Goal: Information Seeking & Learning: Learn about a topic

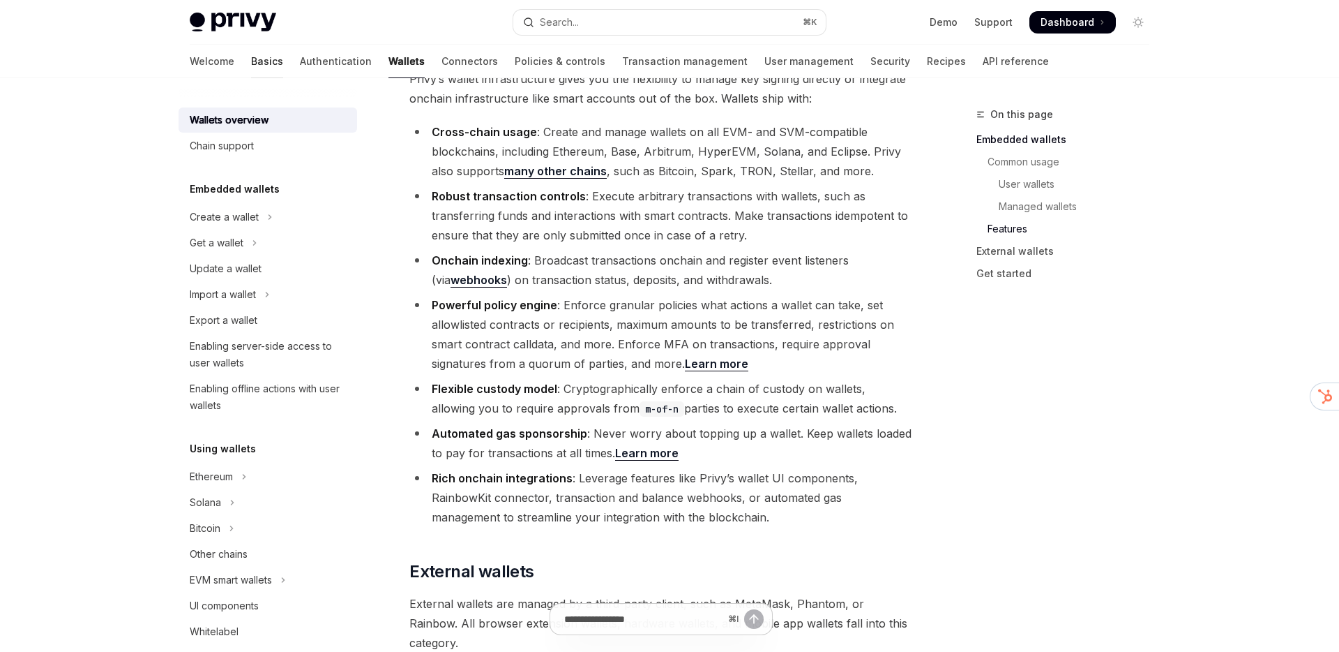
click at [251, 57] on link "Basics" at bounding box center [267, 61] width 32 height 33
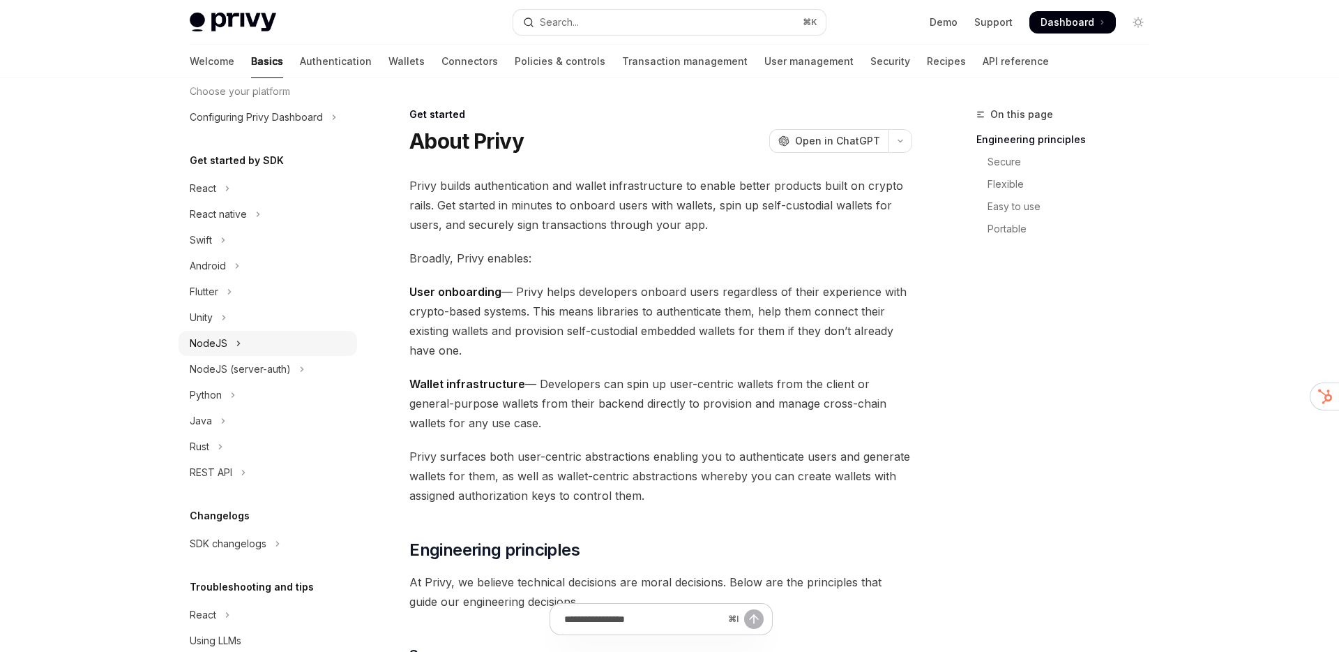
scroll to position [101, 0]
click at [223, 444] on icon "Toggle Rust section" at bounding box center [221, 442] width 6 height 17
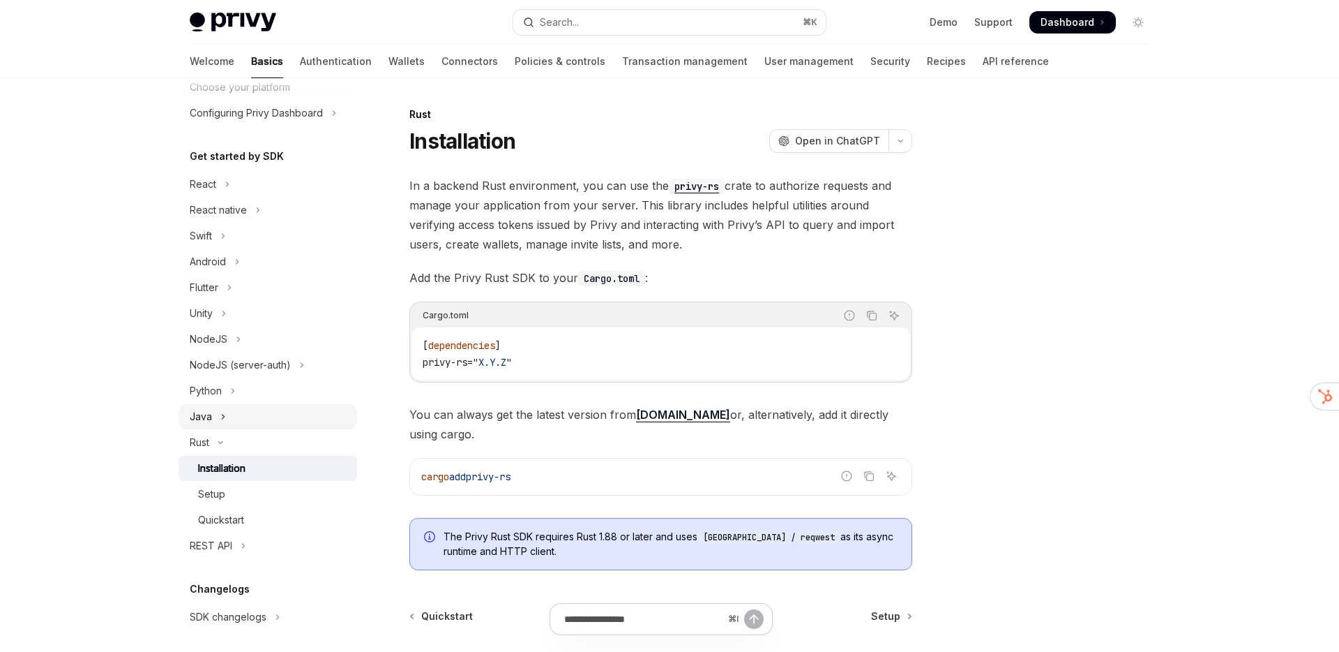
click at [219, 412] on button "Java" at bounding box center [268, 416] width 179 height 25
type textarea "*"
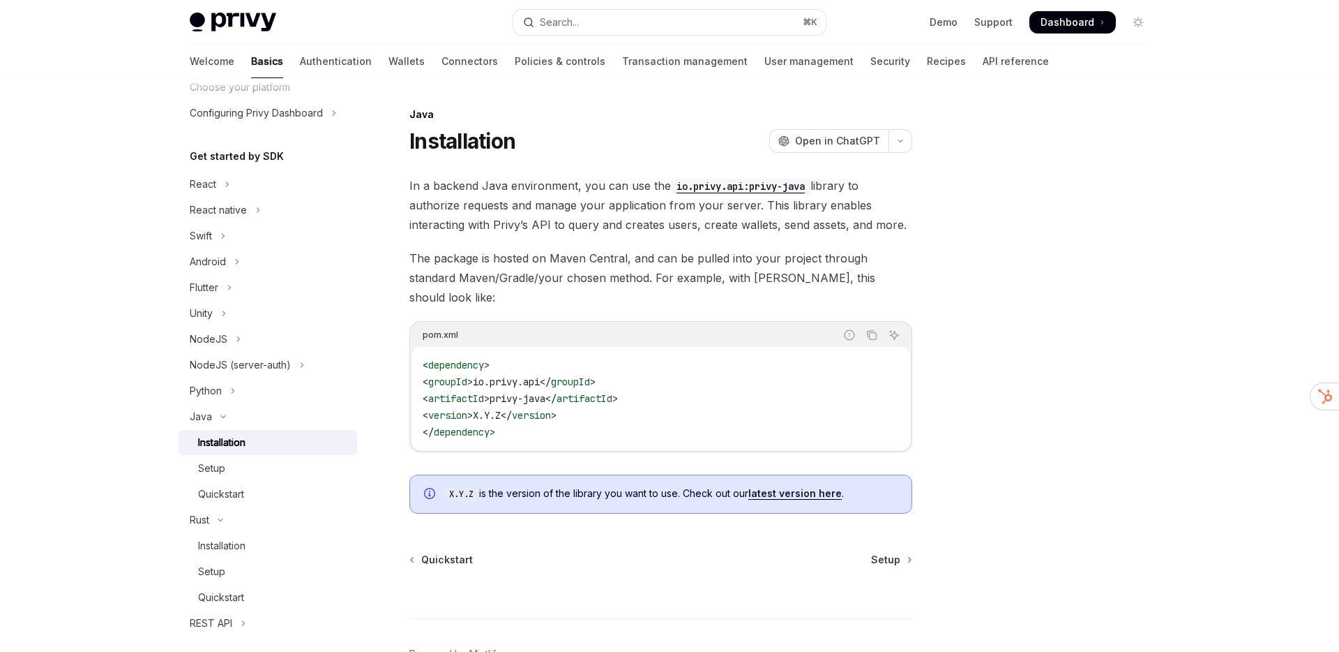
click at [154, 356] on div "Java Installation OpenAI Open in ChatGPT OpenAI Open in ChatGPT In a backend Ja…" at bounding box center [530, 422] width 770 height 633
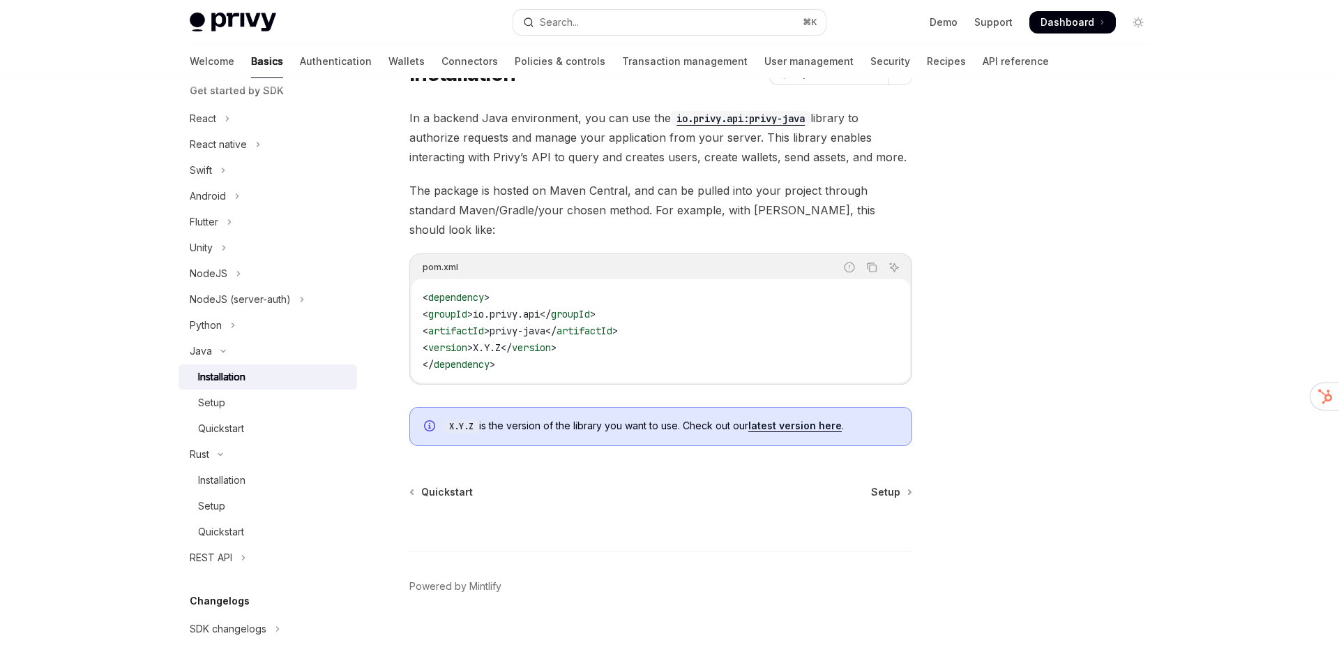
scroll to position [153, 0]
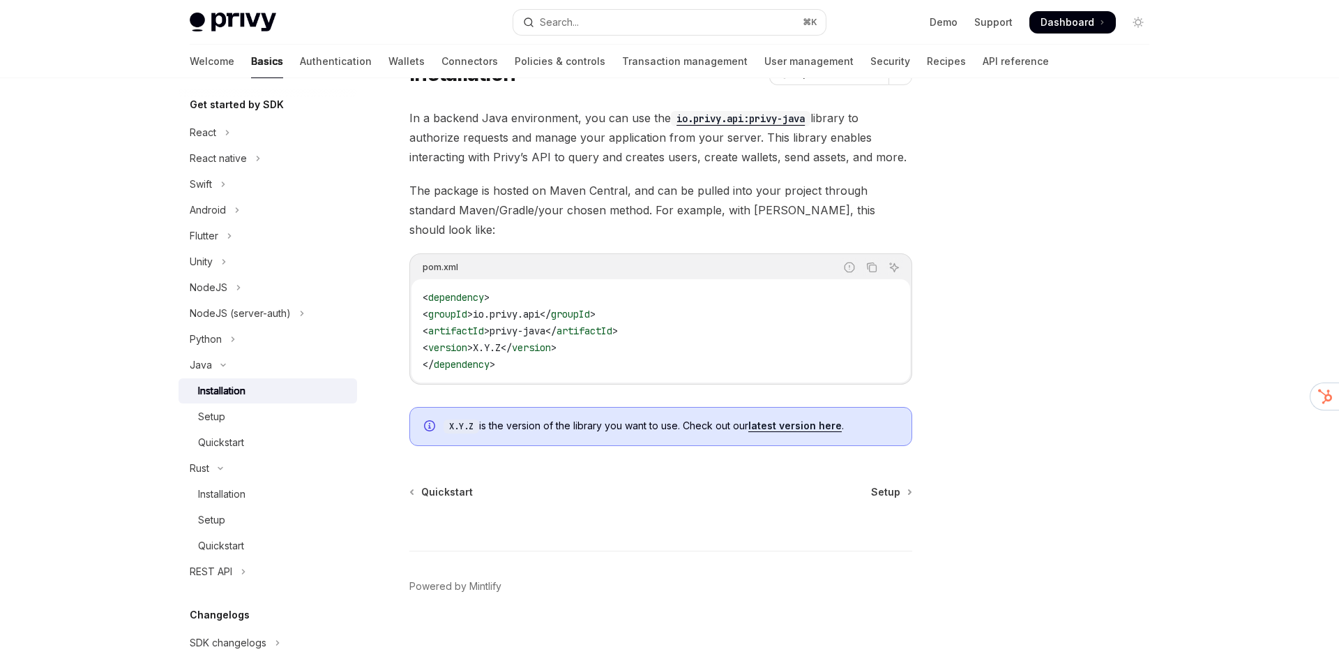
click at [627, 199] on span "The package is hosted on Maven Central, and can be pulled into your project thr…" at bounding box center [660, 210] width 503 height 59
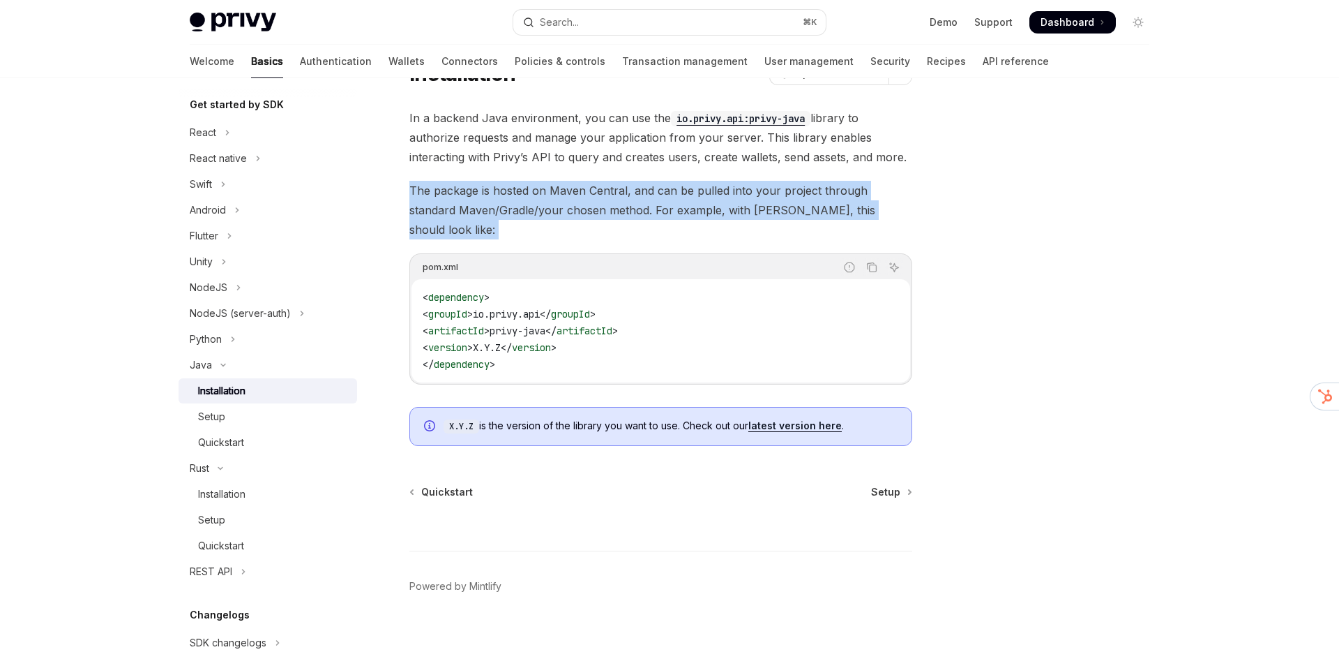
click at [627, 199] on span "The package is hosted on Maven Central, and can be pulled into your project thr…" at bounding box center [660, 210] width 503 height 59
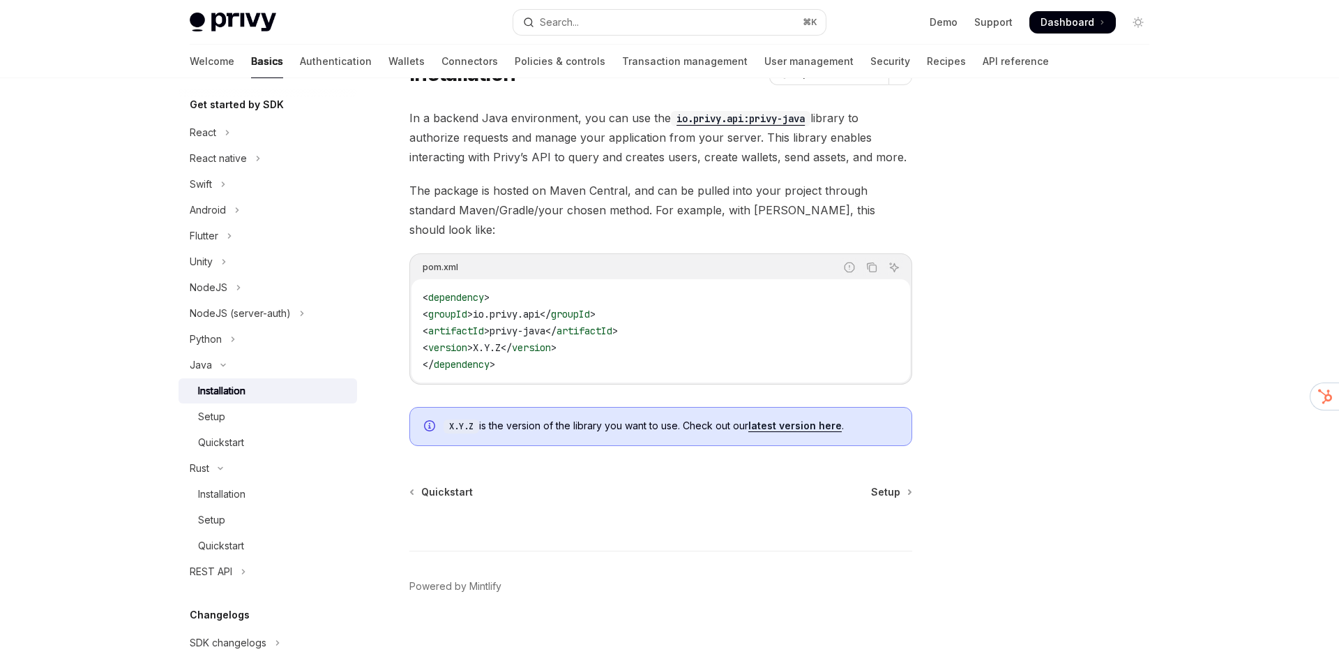
click at [627, 199] on span "The package is hosted on Maven Central, and can be pulled into your project thr…" at bounding box center [660, 210] width 503 height 59
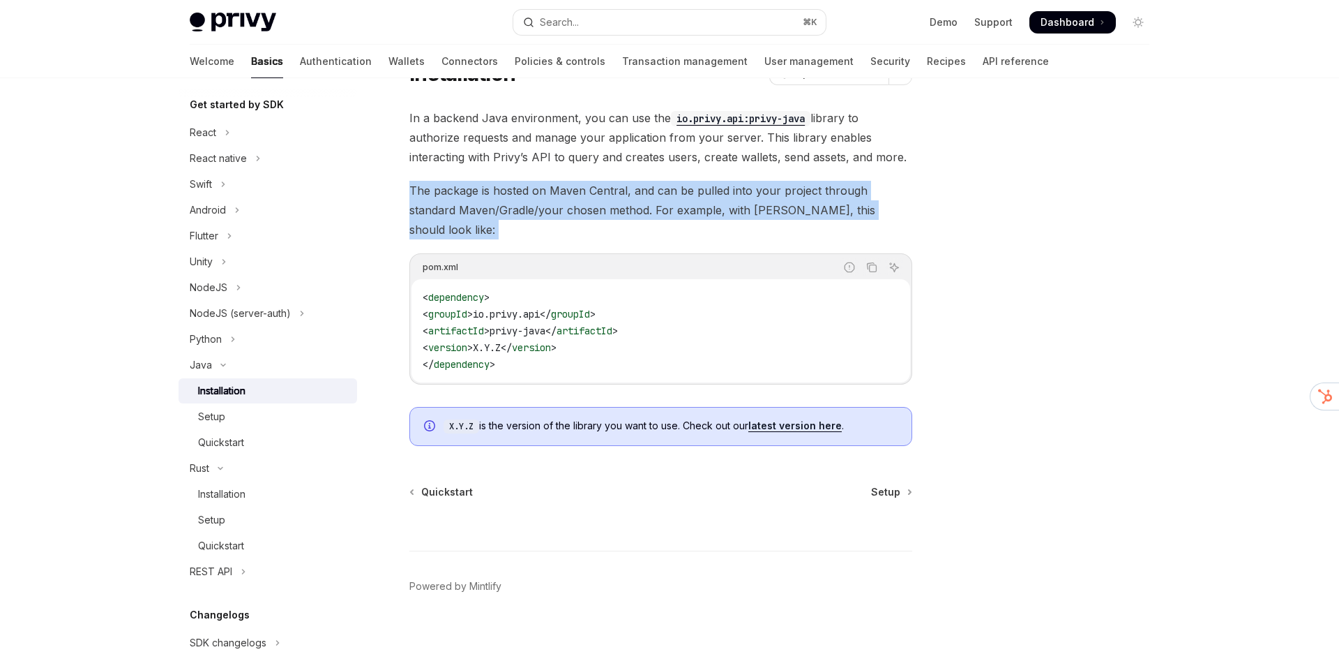
click at [627, 199] on span "The package is hosted on Maven Central, and can be pulled into your project thr…" at bounding box center [660, 210] width 503 height 59
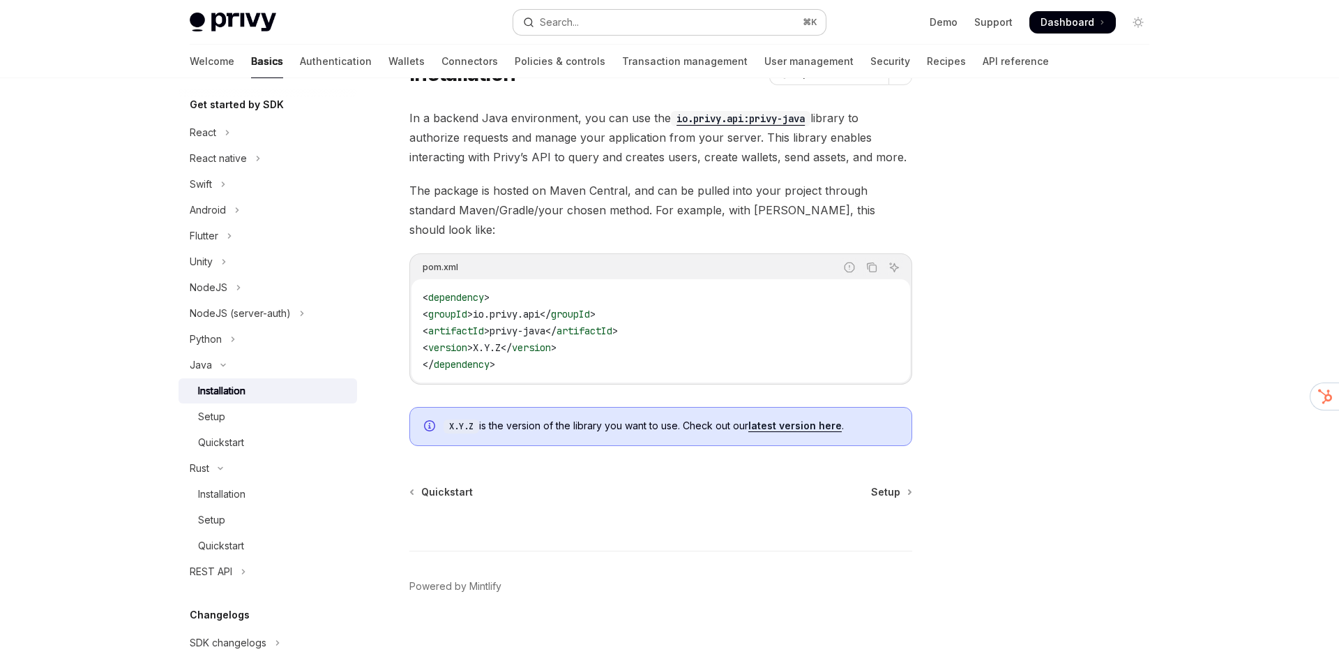
click at [589, 17] on button "Search... ⌘ K" at bounding box center [669, 22] width 312 height 25
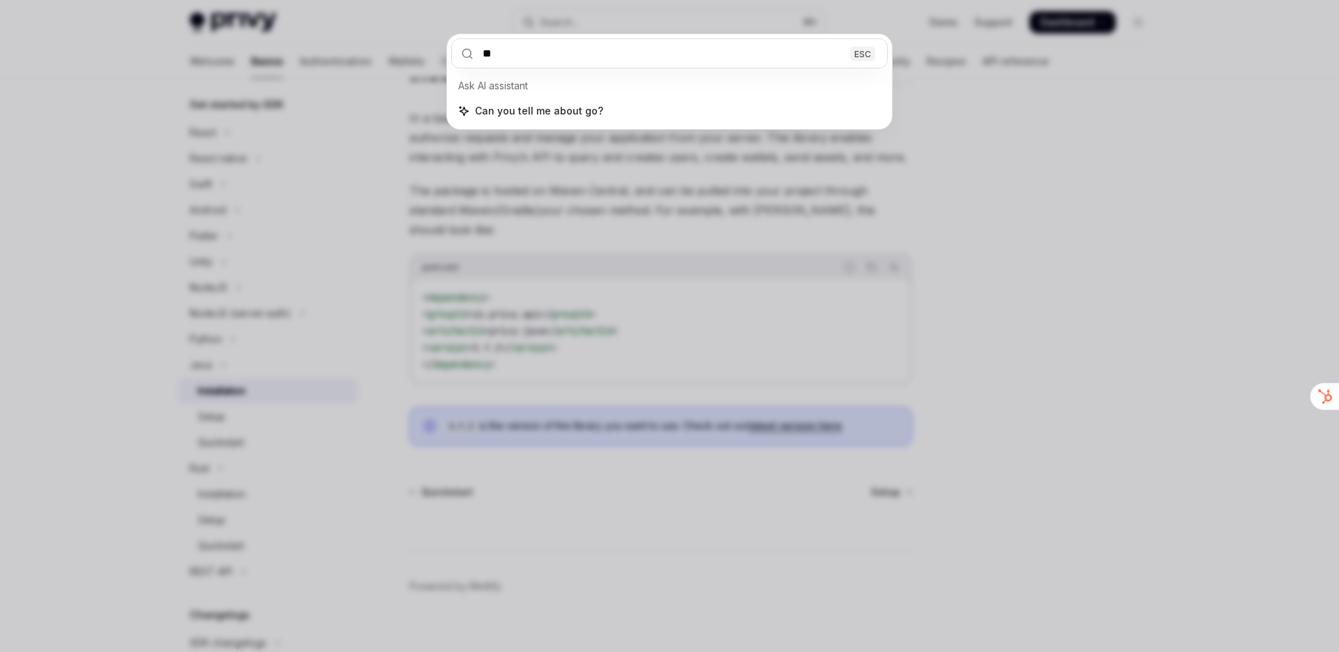
click at [525, 55] on input "**" at bounding box center [669, 53] width 437 height 30
type input "*"
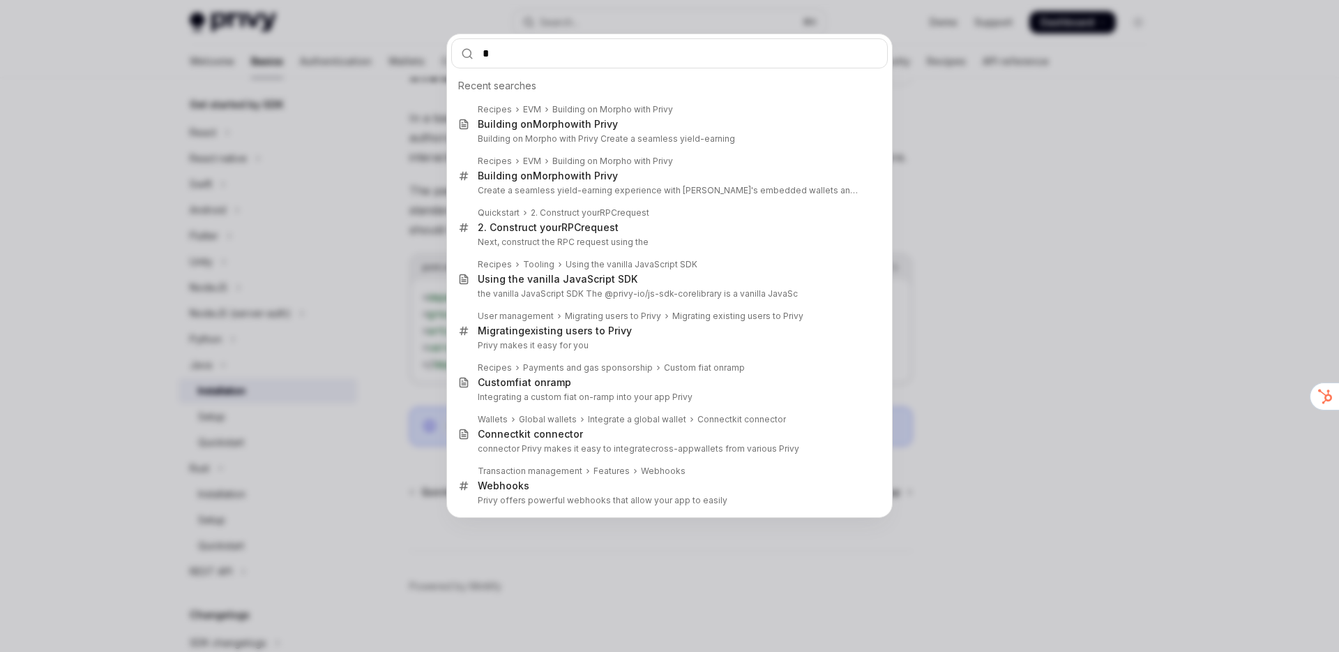
type input "**"
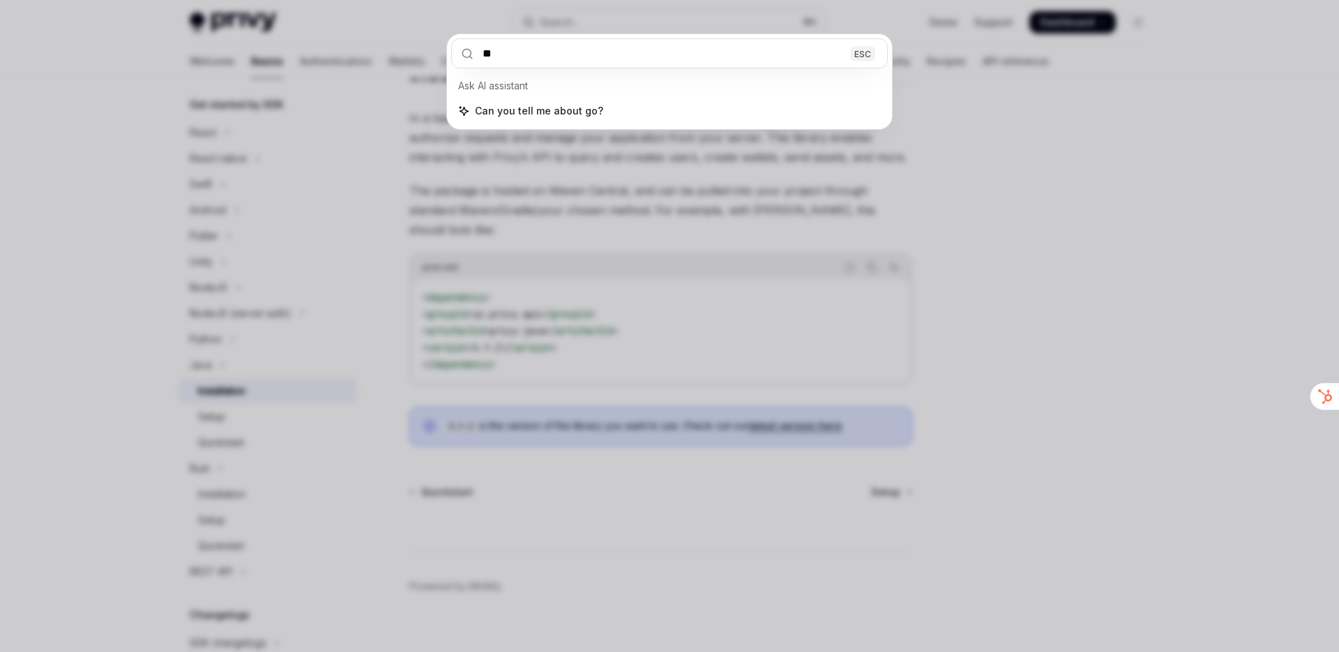
click at [474, 213] on div "** ESC Ask AI assistant Can you tell me about go?" at bounding box center [669, 326] width 1339 height 652
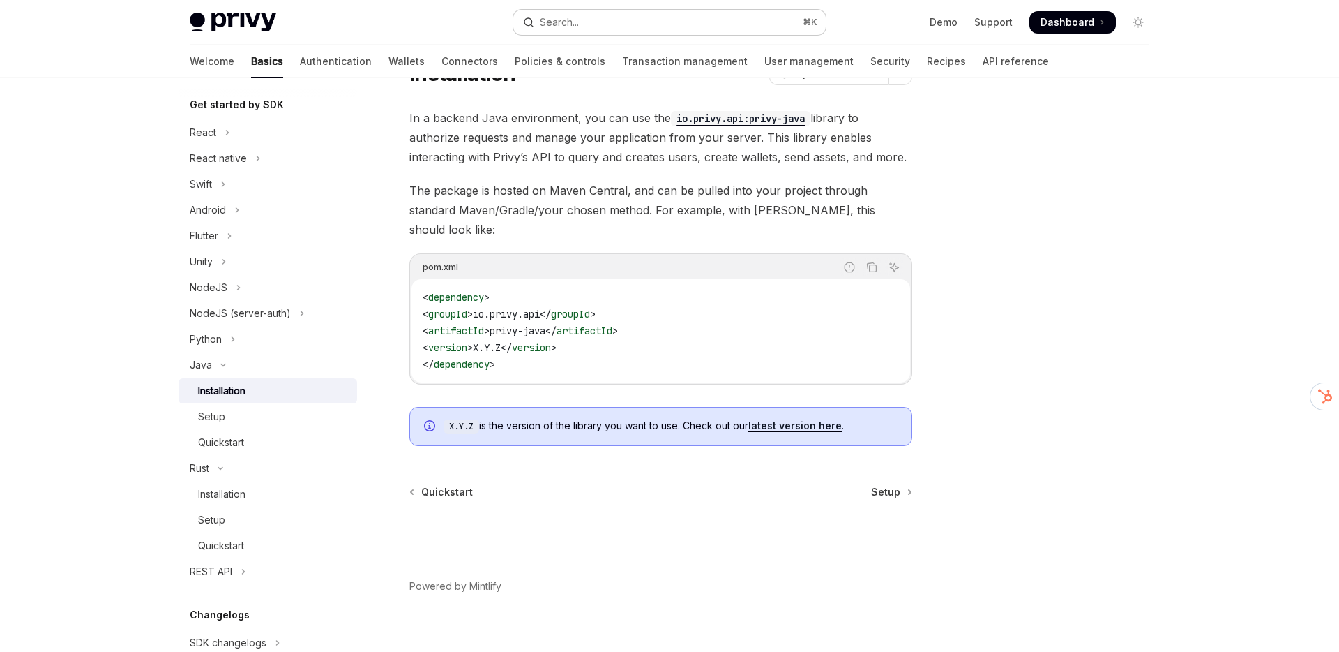
click at [612, 19] on button "Search... ⌘ K" at bounding box center [669, 22] width 312 height 25
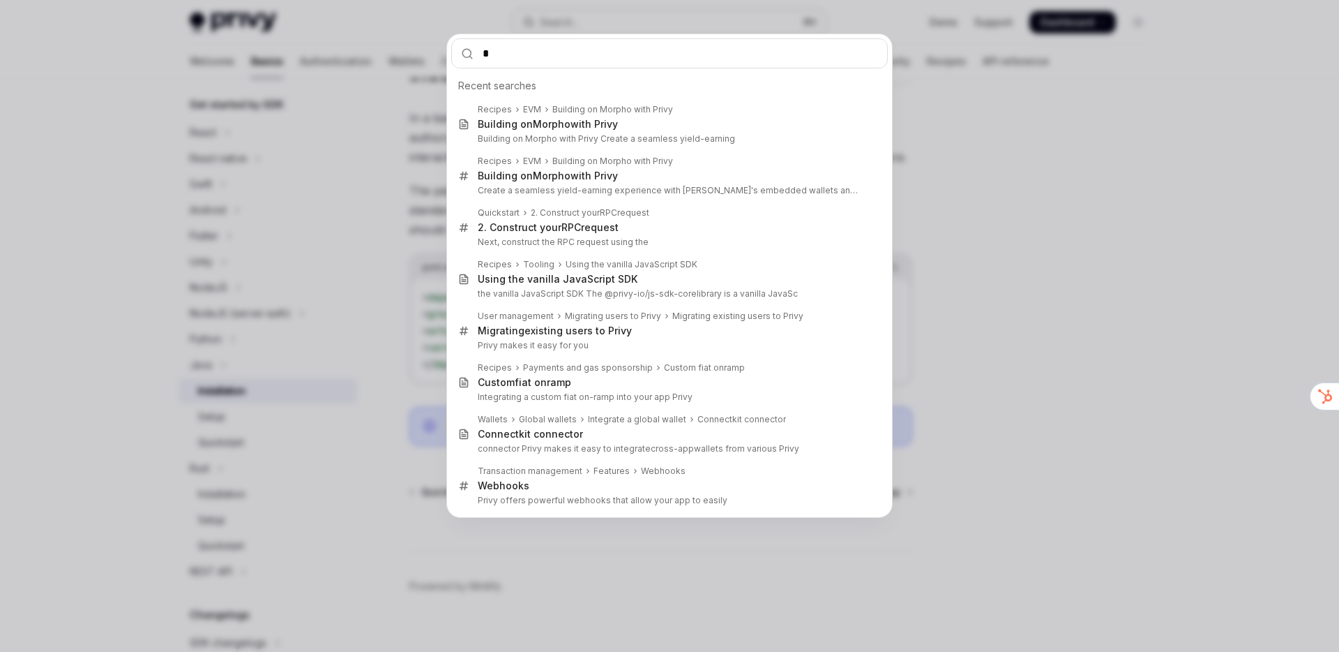
type input "**"
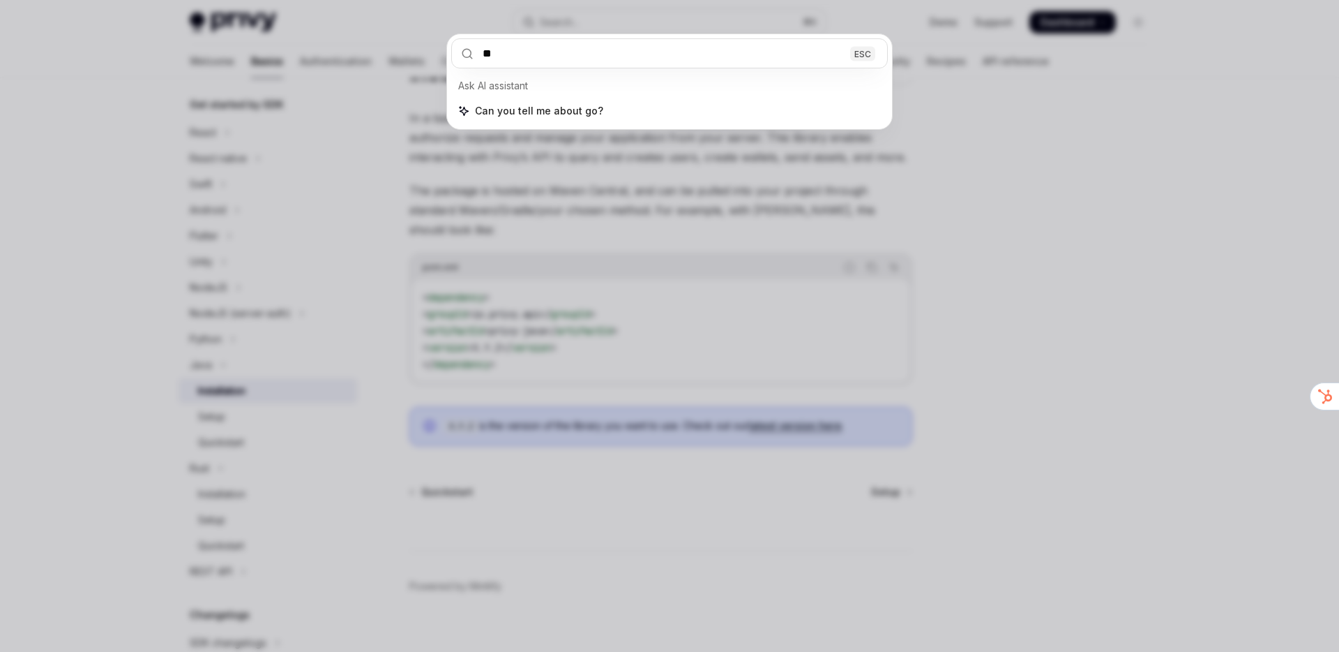
click at [379, 336] on div "** ESC Ask AI assistant Can you tell me about go?" at bounding box center [669, 326] width 1339 height 652
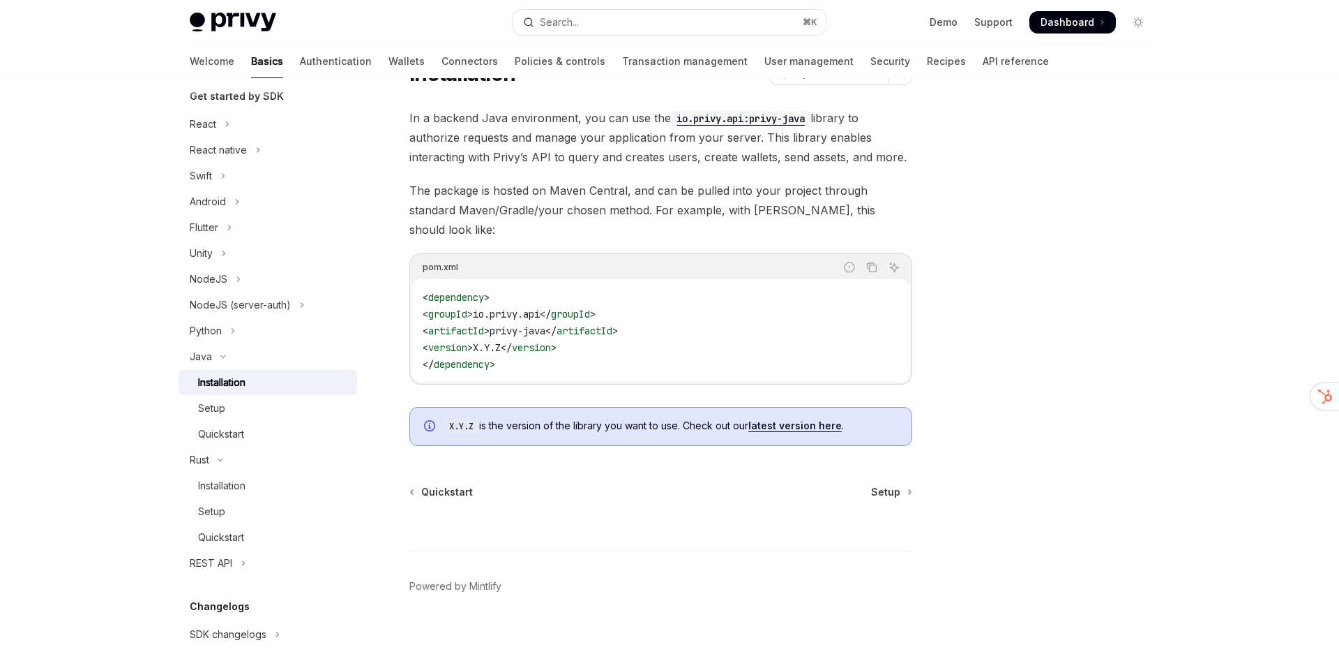
scroll to position [163, 0]
click at [277, 301] on div "NodeJS (server-auth)" at bounding box center [240, 302] width 101 height 17
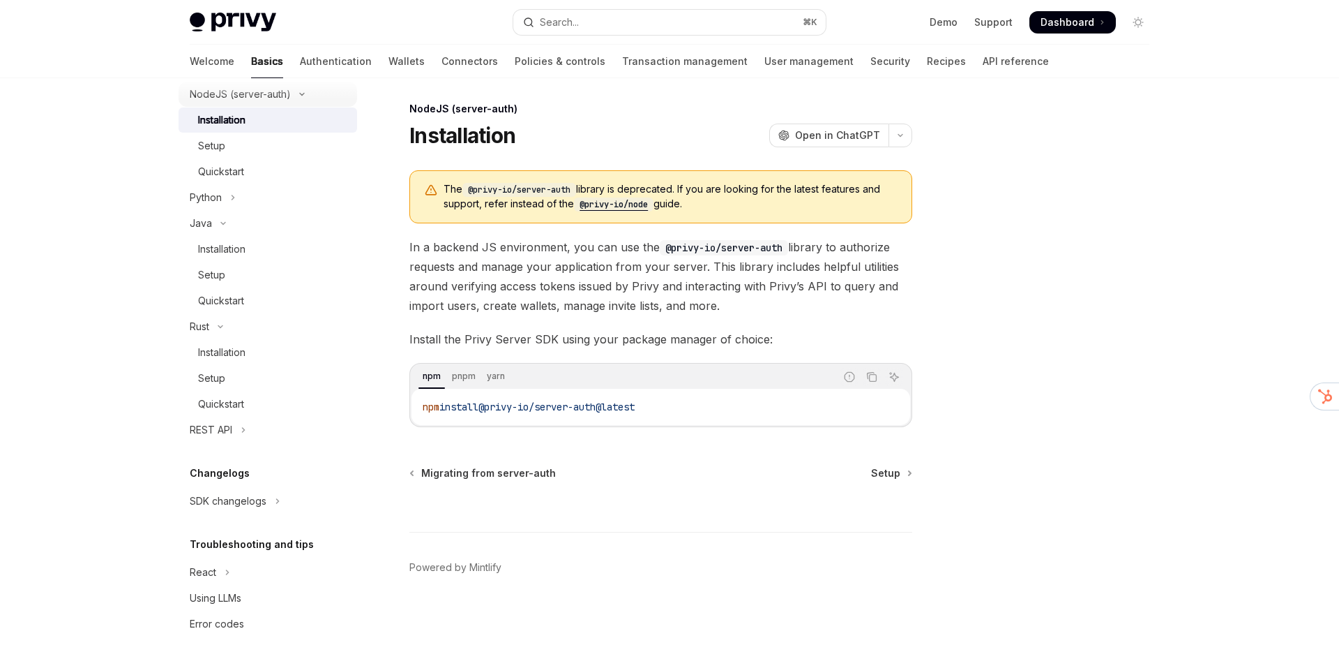
scroll to position [368, 0]
click at [222, 206] on div "Python" at bounding box center [206, 201] width 32 height 17
type textarea "*"
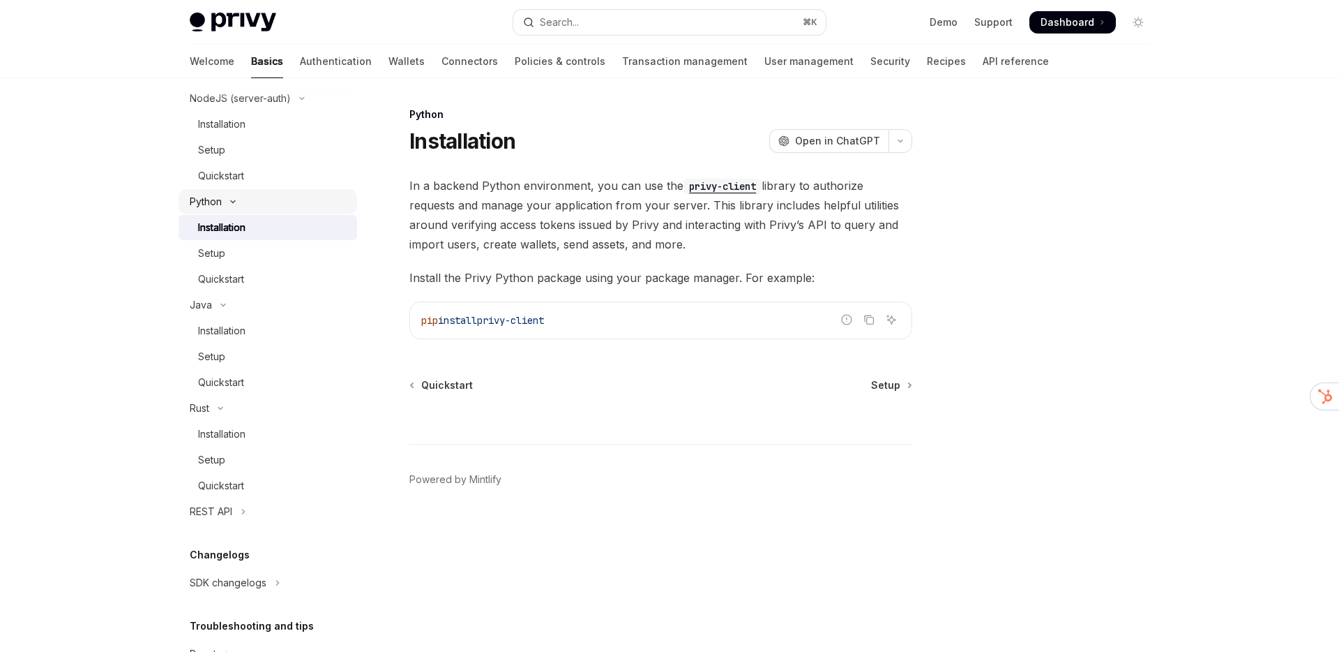
click at [222, 206] on div "Python" at bounding box center [206, 201] width 32 height 17
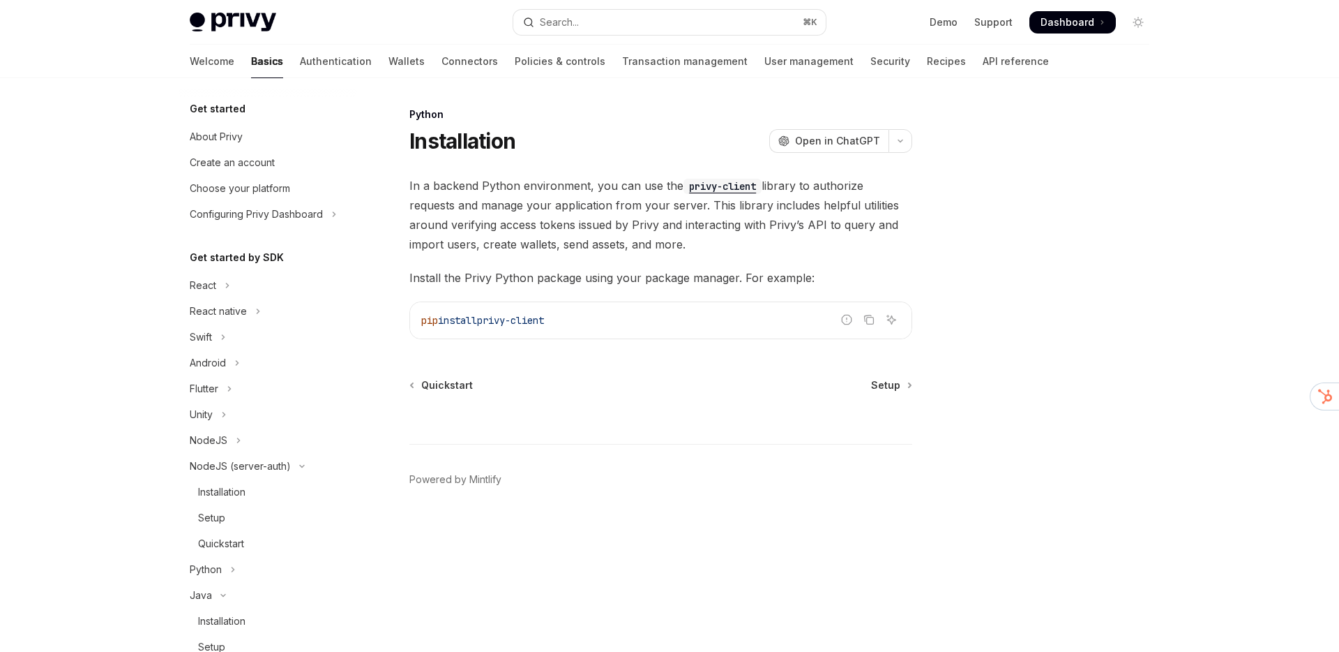
click at [593, 209] on span "In a backend Python environment, you can use the privy-client library to author…" at bounding box center [660, 215] width 503 height 78
type textarea "*"
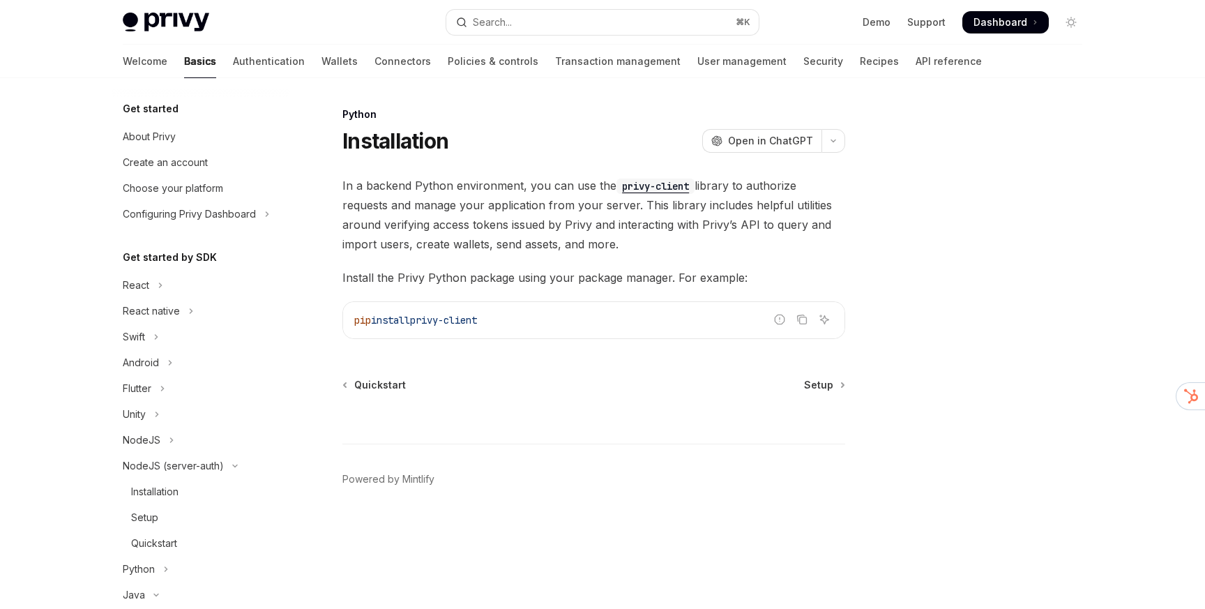
click at [984, 264] on div at bounding box center [988, 357] width 212 height 503
click at [1023, 193] on div at bounding box center [988, 357] width 212 height 503
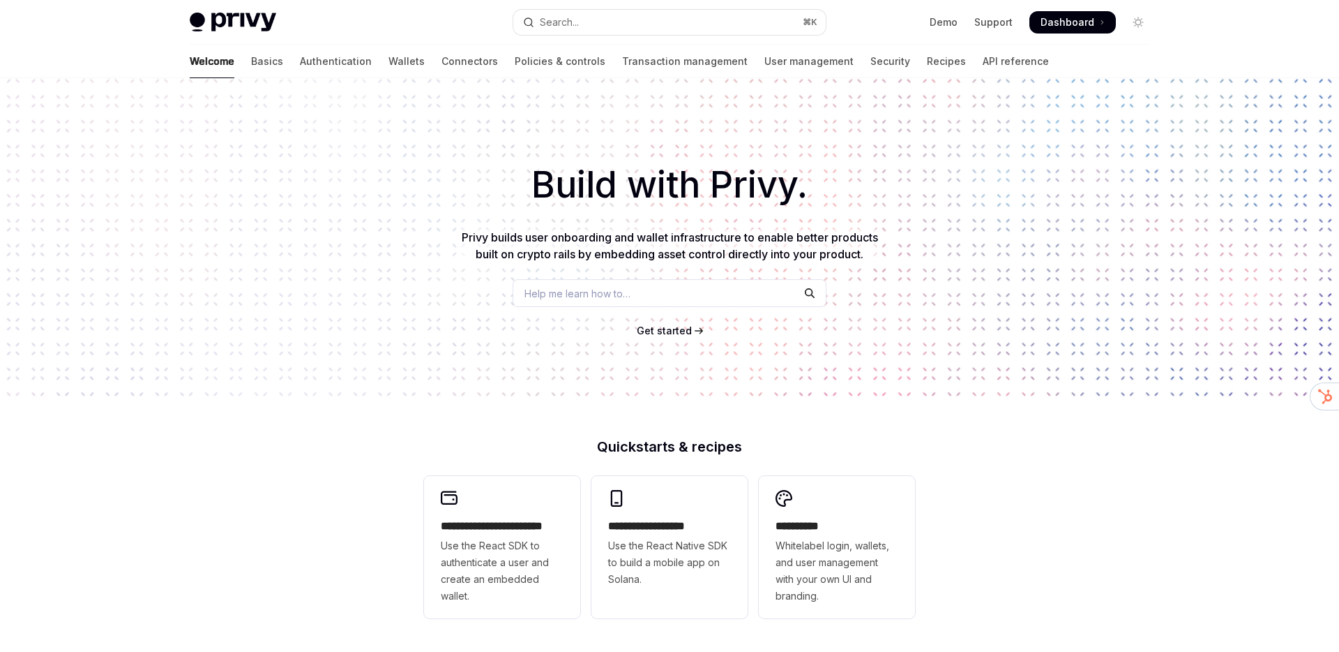
click at [665, 149] on div "Build with Privy. Privy builds user onboarding and wallet infrastructure to ena…" at bounding box center [669, 237] width 1339 height 318
